Goal: Transaction & Acquisition: Purchase product/service

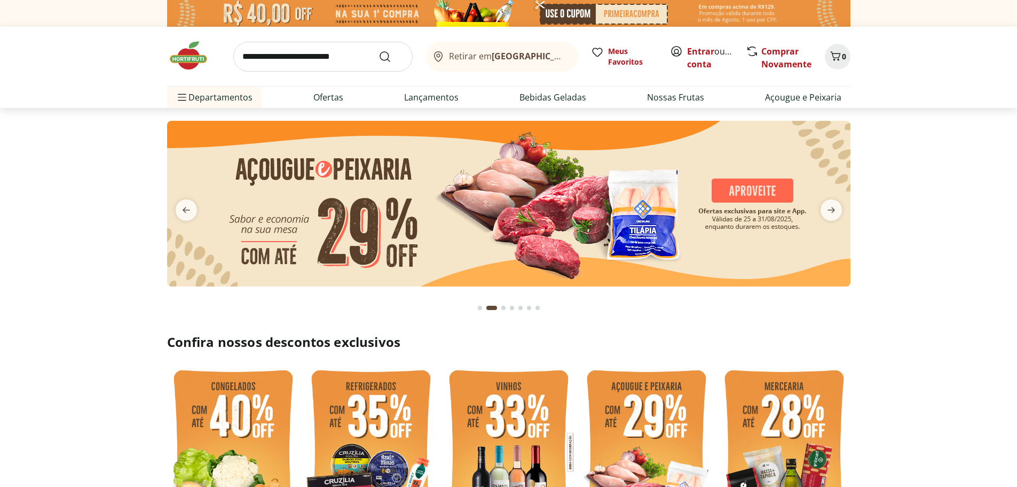
click at [581, 218] on img at bounding box center [509, 204] width 684 height 166
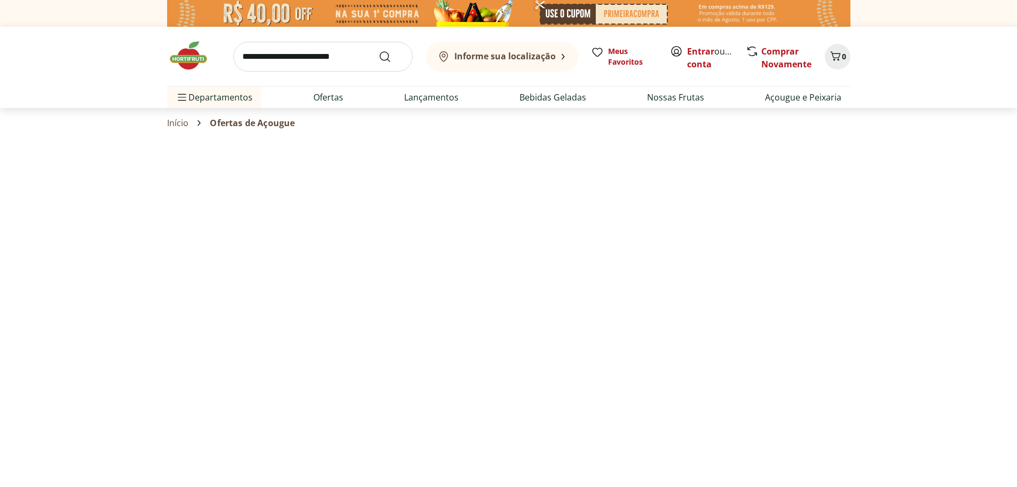
select select "**********"
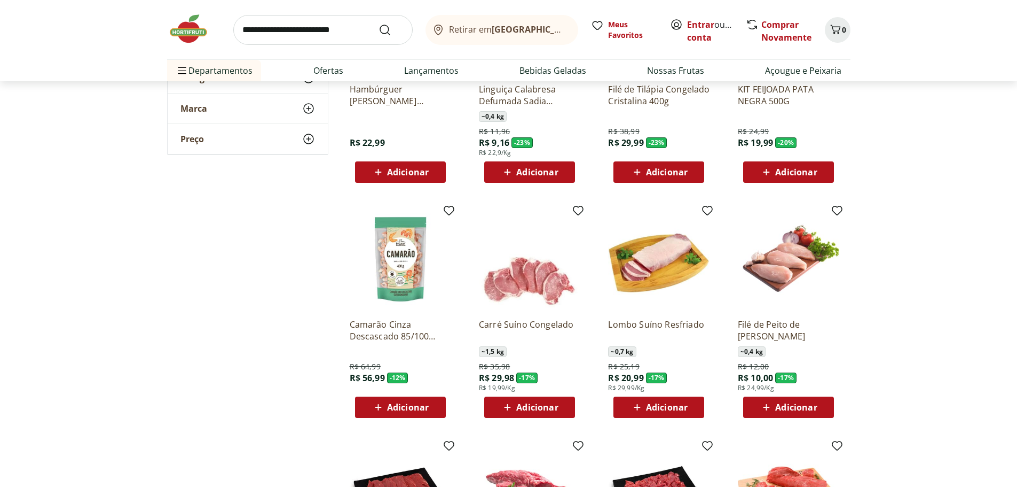
scroll to position [160, 0]
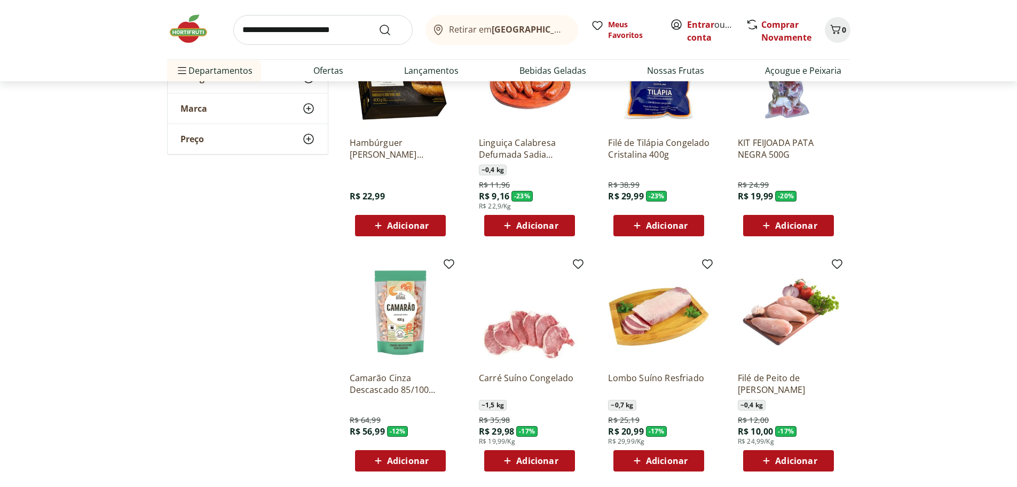
click at [651, 228] on span "Adicionar" at bounding box center [667, 225] width 42 height 9
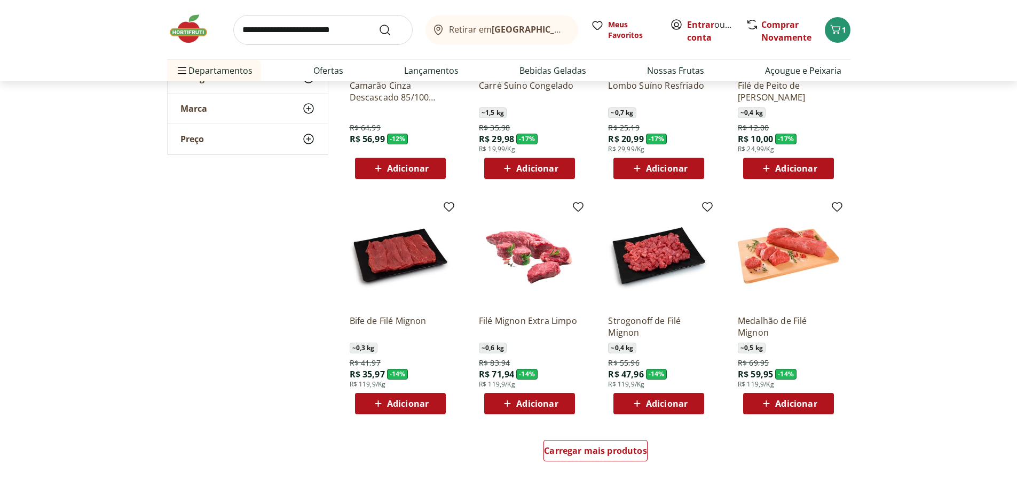
scroll to position [481, 0]
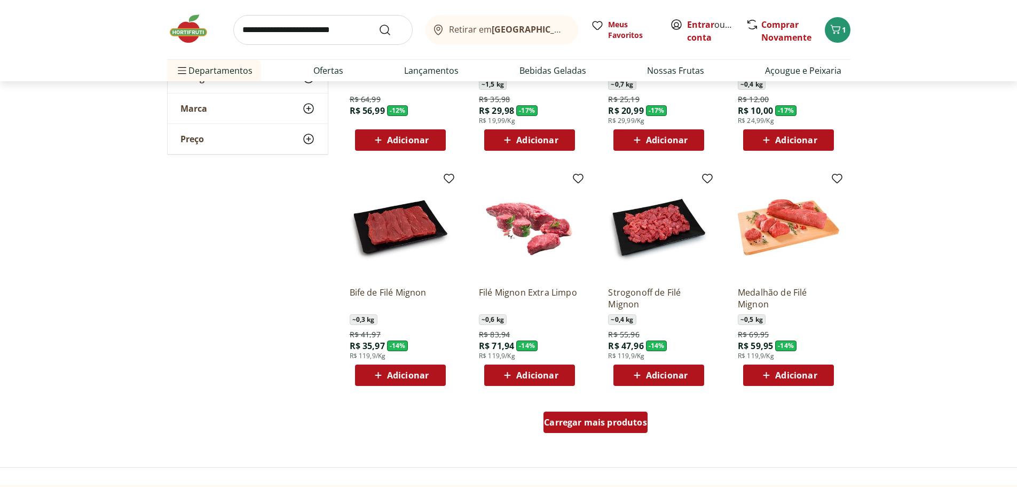
click at [583, 418] on span "Carregar mais produtos" at bounding box center [595, 422] width 103 height 9
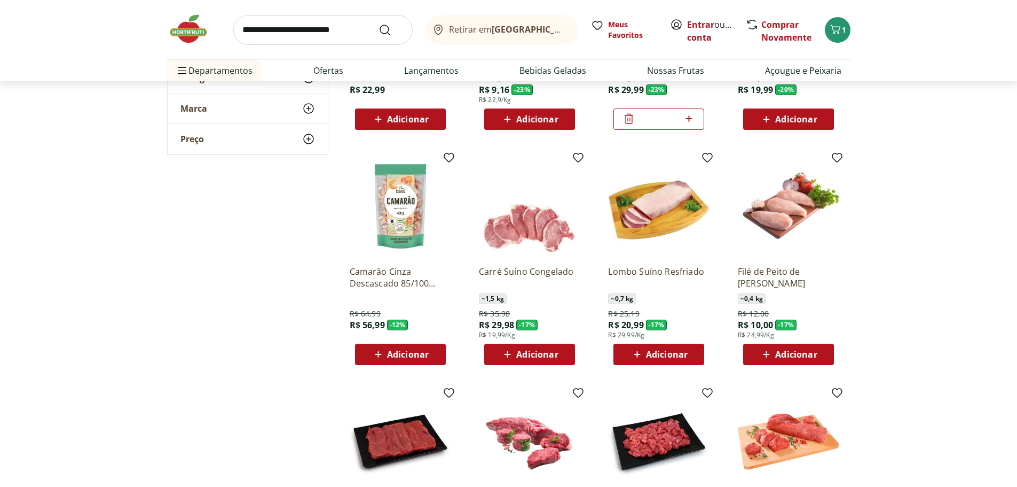
scroll to position [267, 0]
click at [683, 352] on span "Adicionar" at bounding box center [667, 353] width 42 height 9
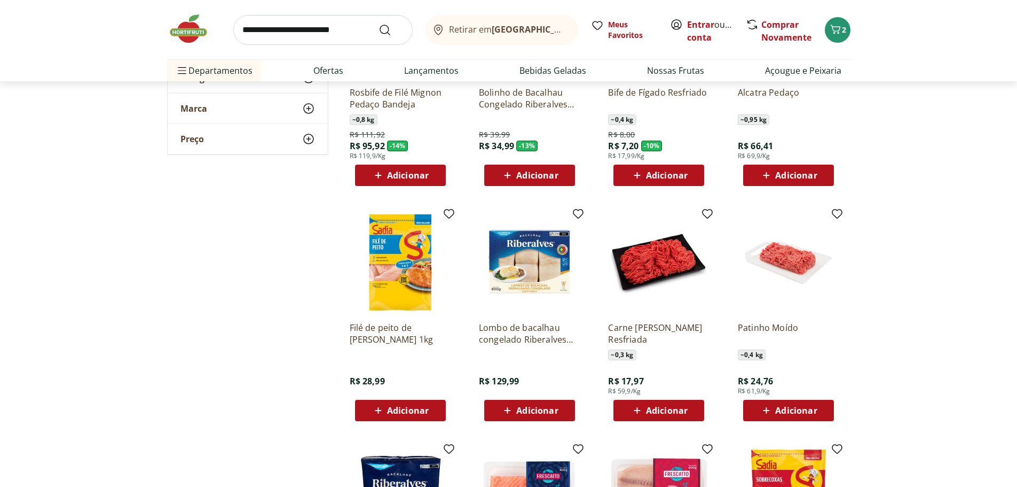
scroll to position [908, 0]
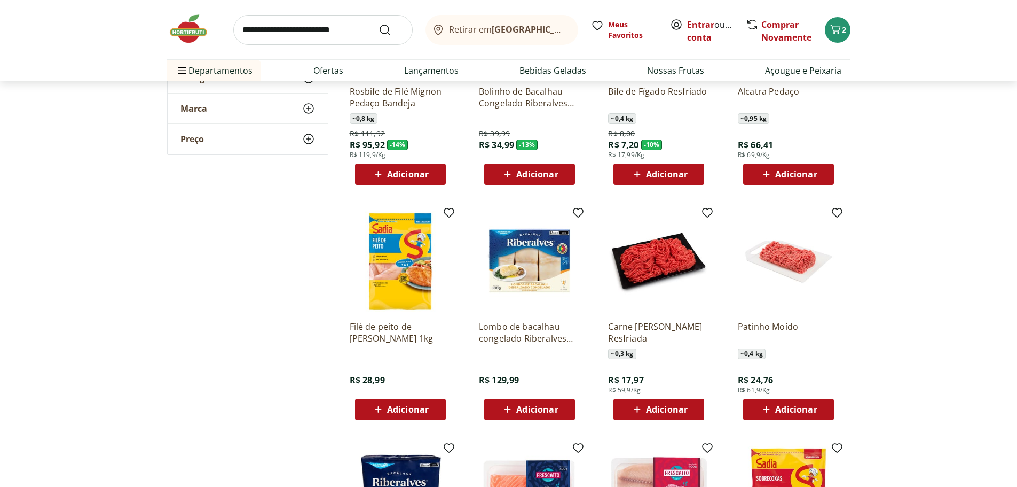
click at [805, 411] on span "Adicionar" at bounding box center [797, 409] width 42 height 9
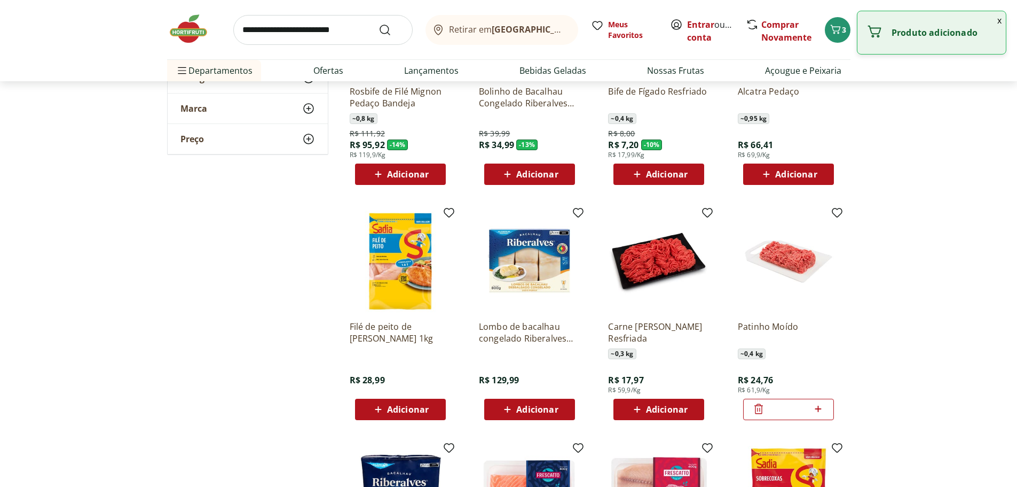
click at [820, 410] on icon at bounding box center [818, 408] width 13 height 13
type input "*"
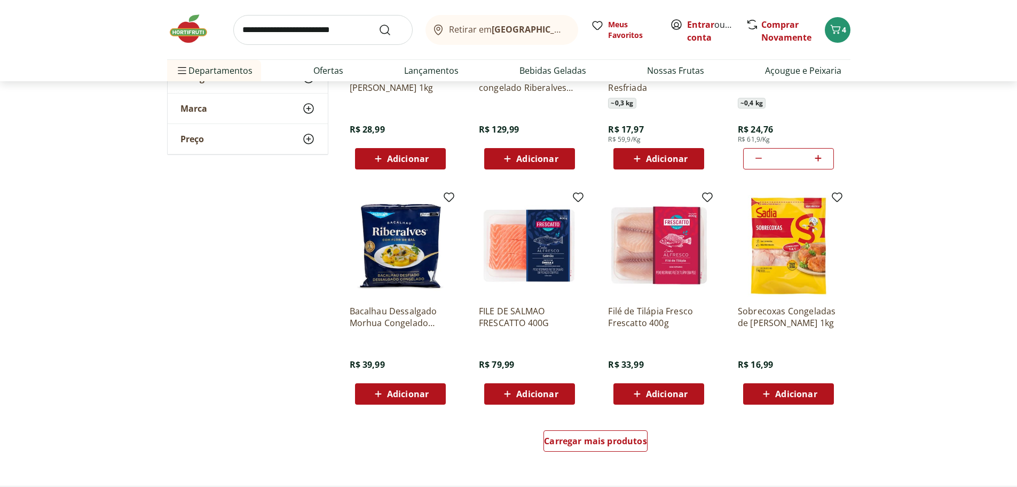
scroll to position [1175, 0]
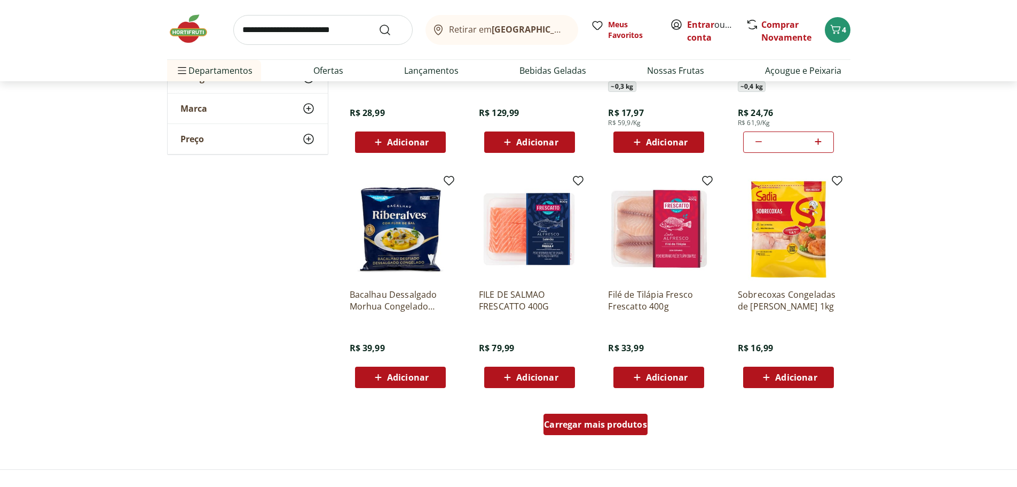
click at [606, 435] on div "Carregar mais produtos" at bounding box center [596, 423] width 104 height 21
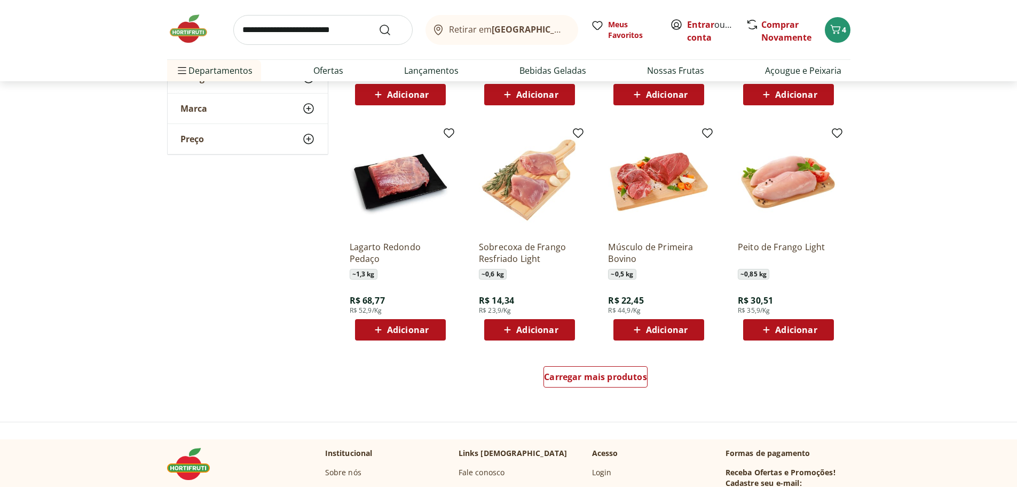
scroll to position [1923, 0]
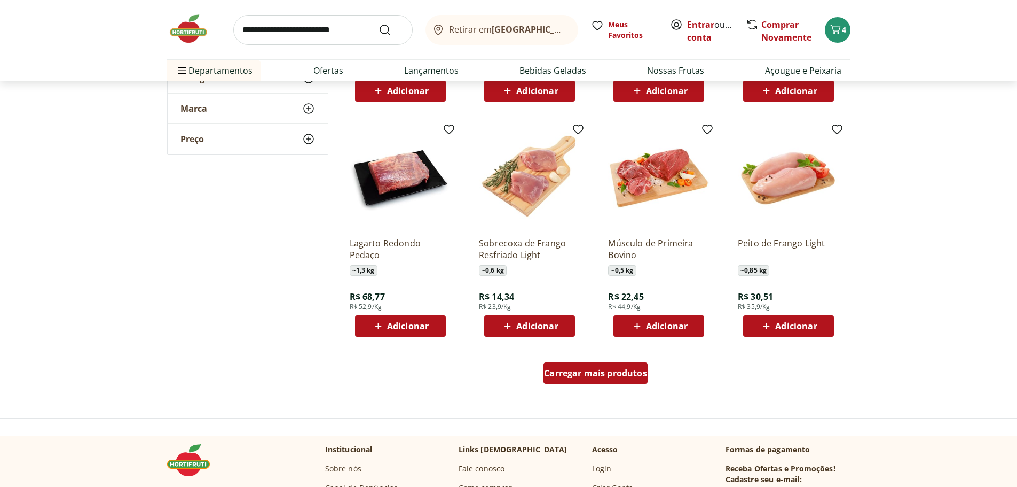
click at [571, 374] on span "Carregar mais produtos" at bounding box center [595, 373] width 103 height 9
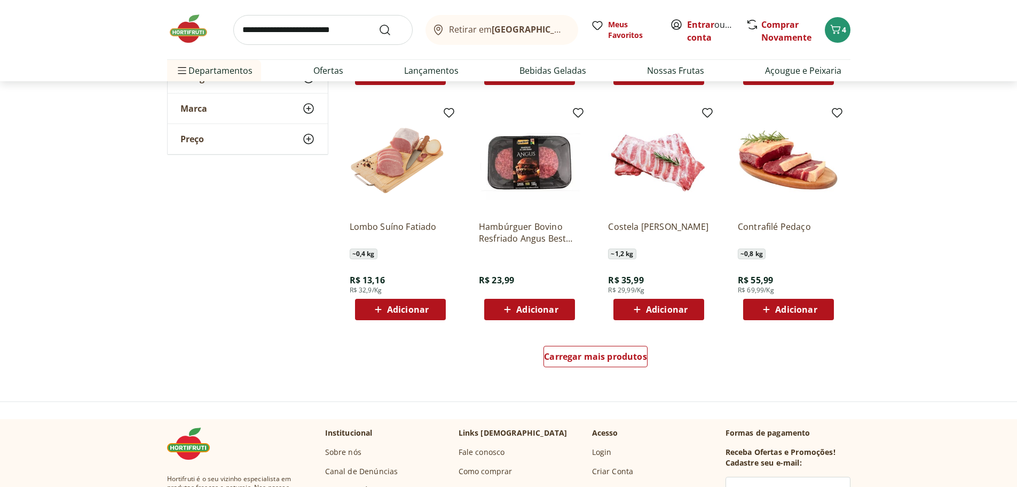
scroll to position [2671, 0]
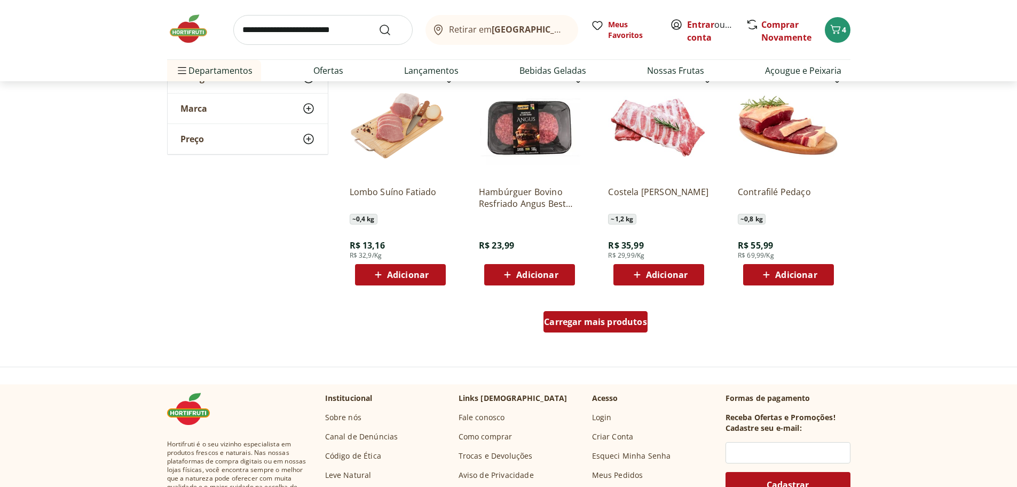
click at [588, 324] on span "Carregar mais produtos" at bounding box center [595, 321] width 103 height 9
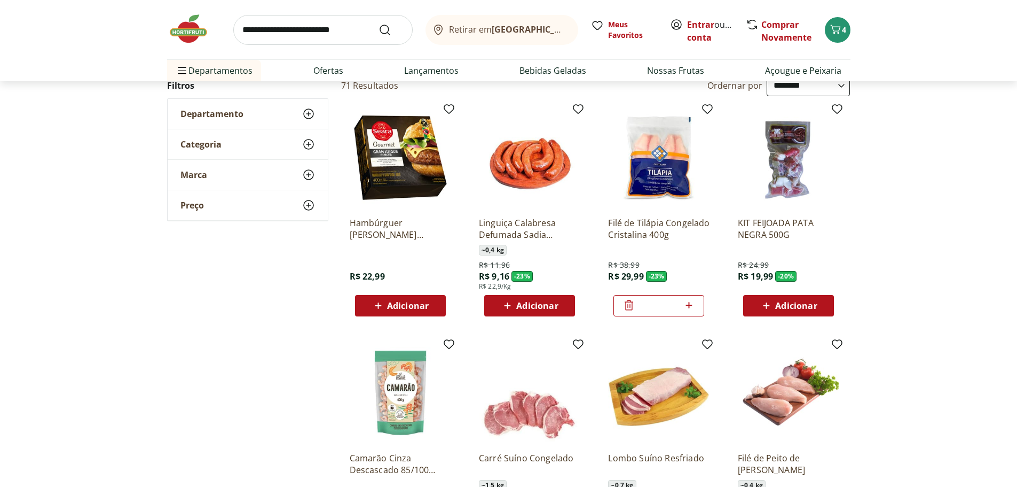
scroll to position [0, 0]
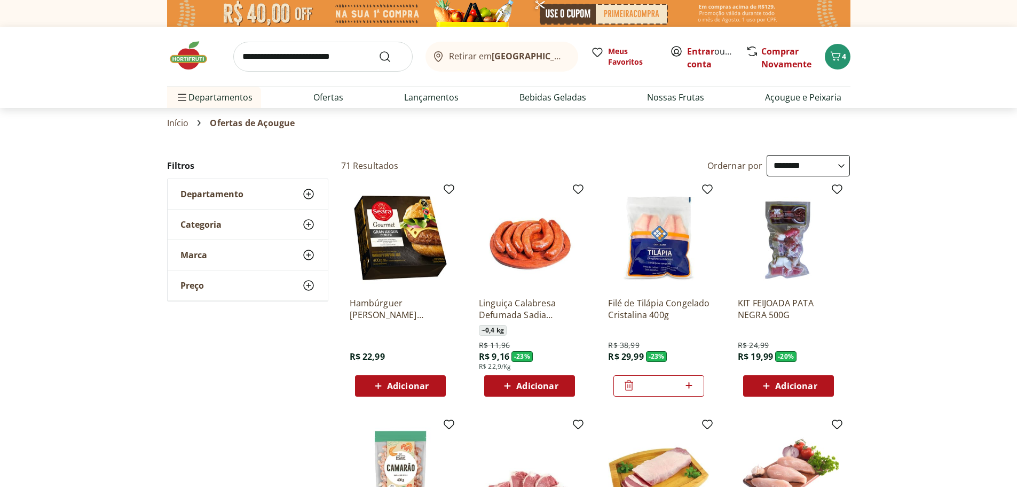
click at [292, 53] on input "search" at bounding box center [322, 57] width 179 height 30
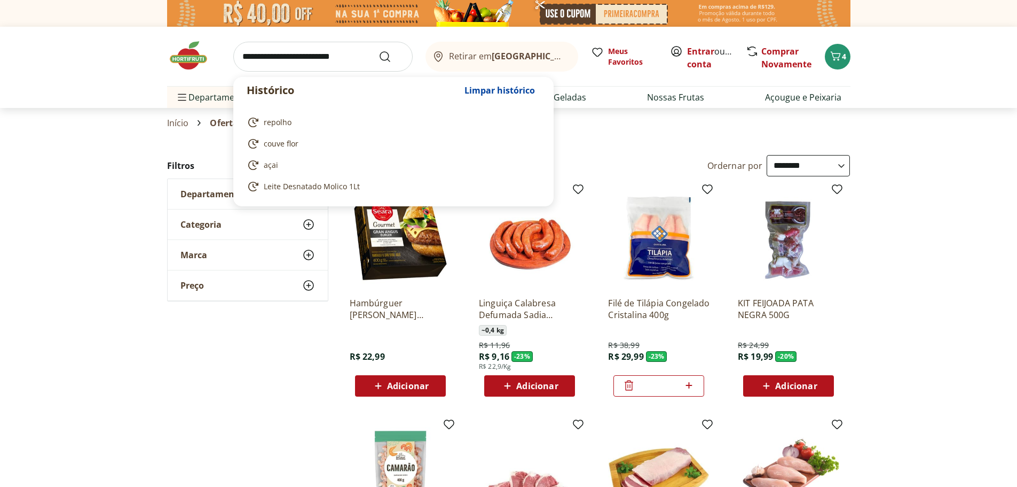
type input "*"
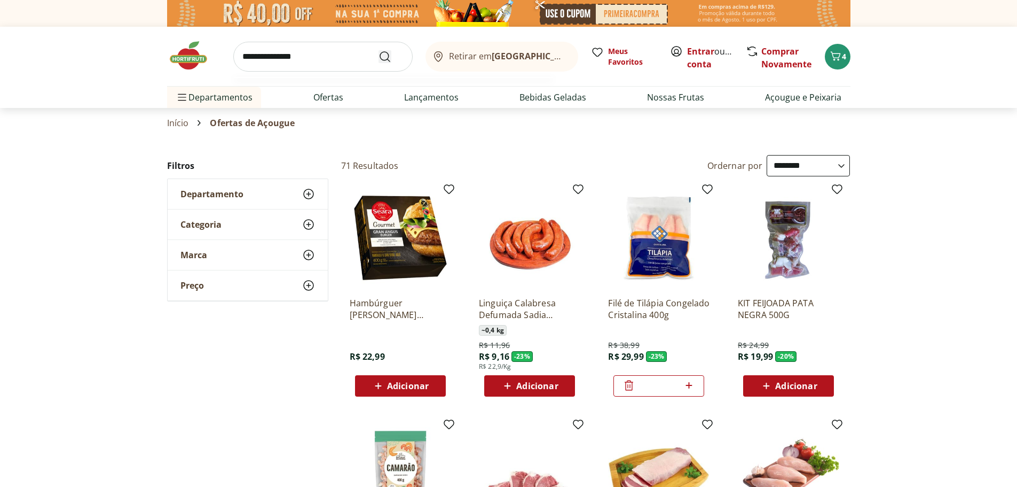
type input "**********"
click at [381, 59] on use "Submit Search" at bounding box center [385, 56] width 13 height 13
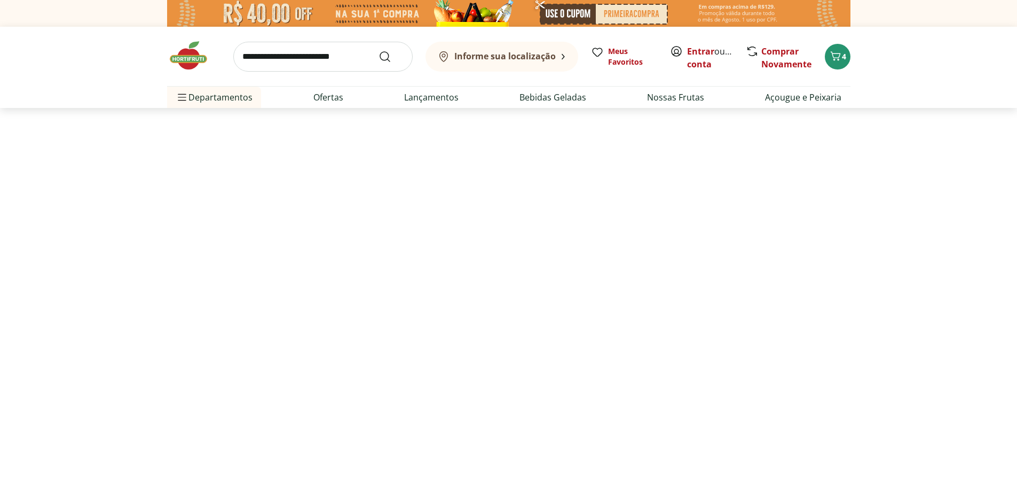
select select "**********"
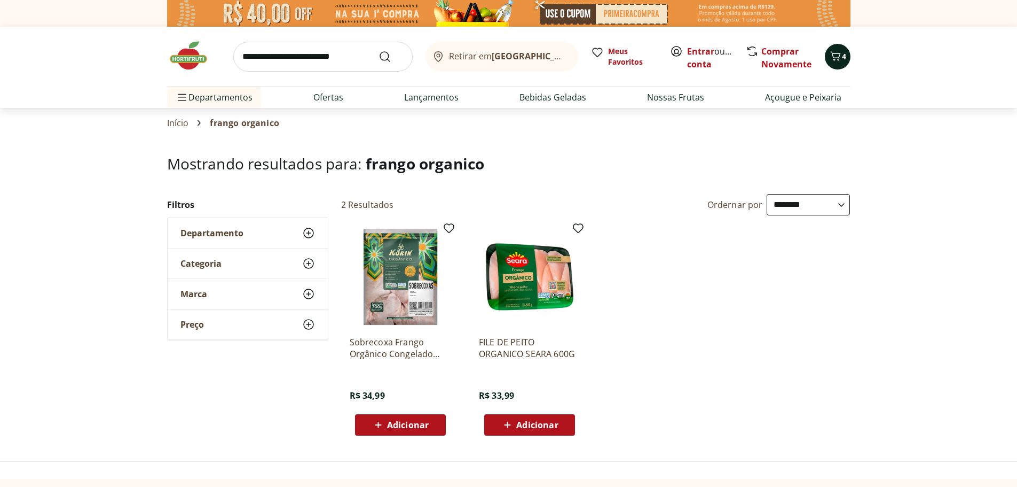
click at [845, 52] on span "4" at bounding box center [844, 56] width 4 height 10
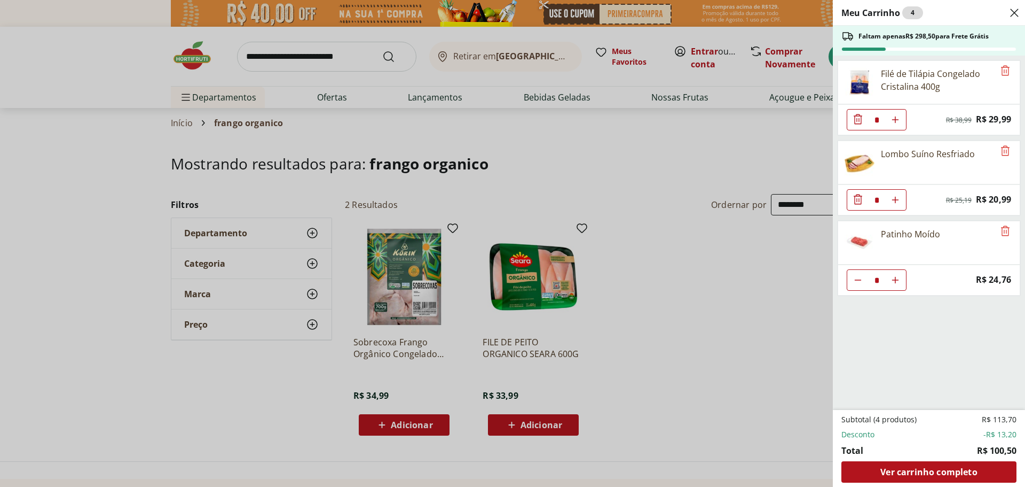
click at [714, 324] on div "Meu Carrinho 4 Faltam apenas R$ 298,50 para Frete Grátis Filé de Tilápia Congel…" at bounding box center [512, 243] width 1025 height 487
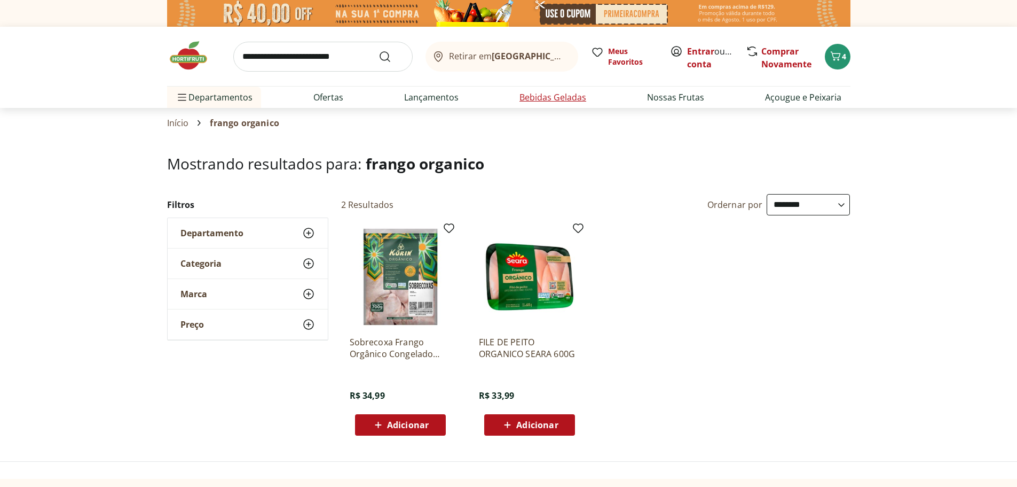
click at [537, 100] on link "Bebidas Geladas" at bounding box center [553, 97] width 67 height 13
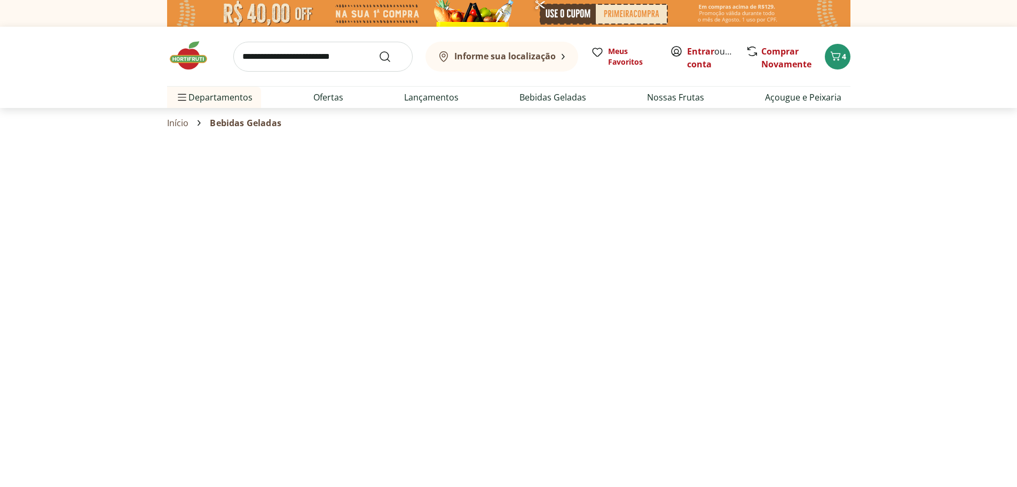
select select "**********"
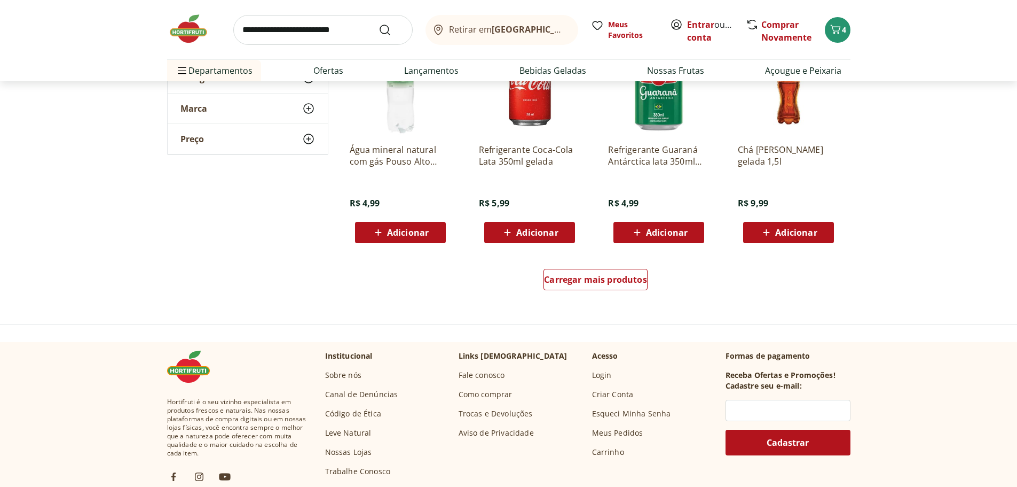
scroll to position [641, 0]
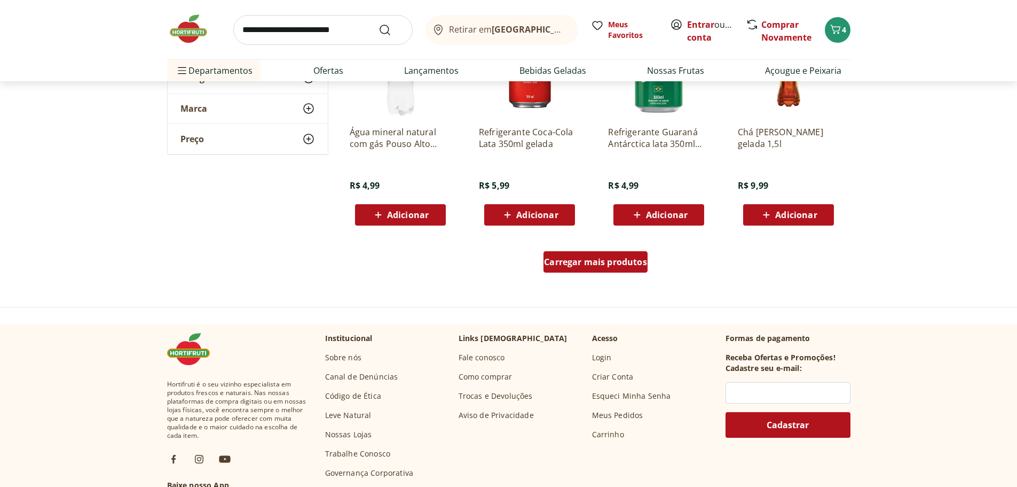
click at [601, 259] on span "Carregar mais produtos" at bounding box center [595, 261] width 103 height 9
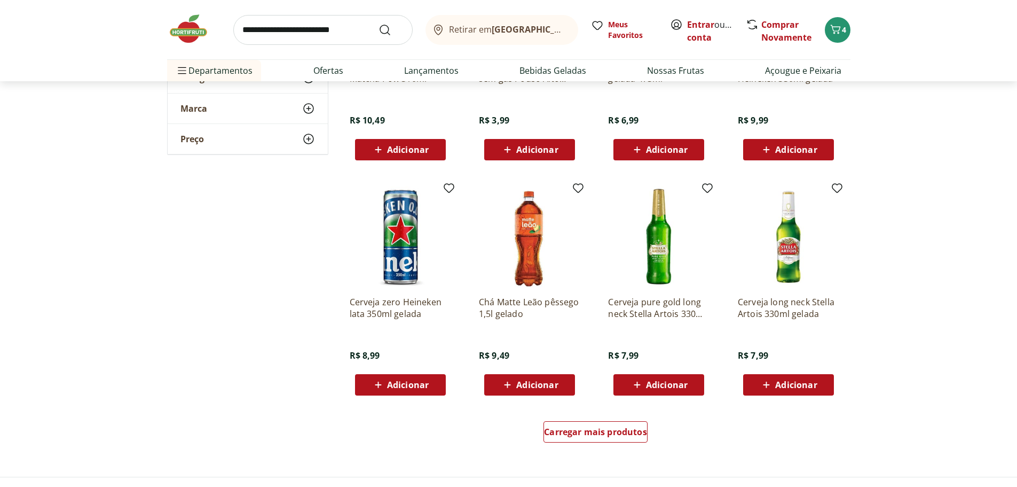
scroll to position [1335, 0]
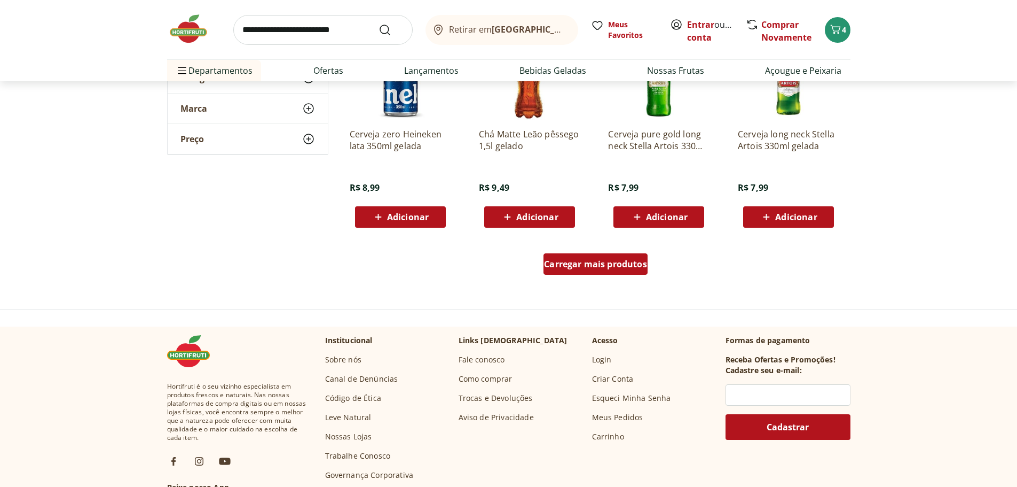
click at [604, 260] on span "Carregar mais produtos" at bounding box center [595, 264] width 103 height 9
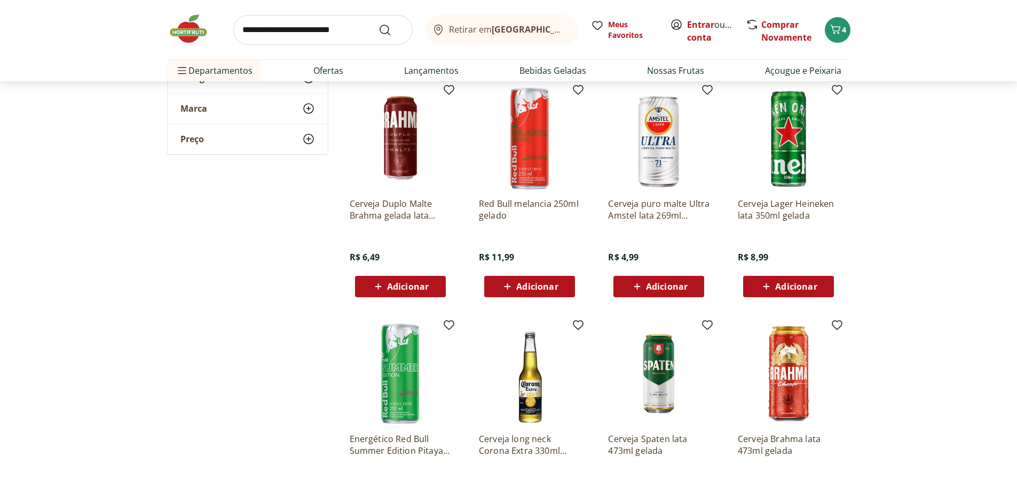
scroll to position [1869, 0]
